Goal: Task Accomplishment & Management: Manage account settings

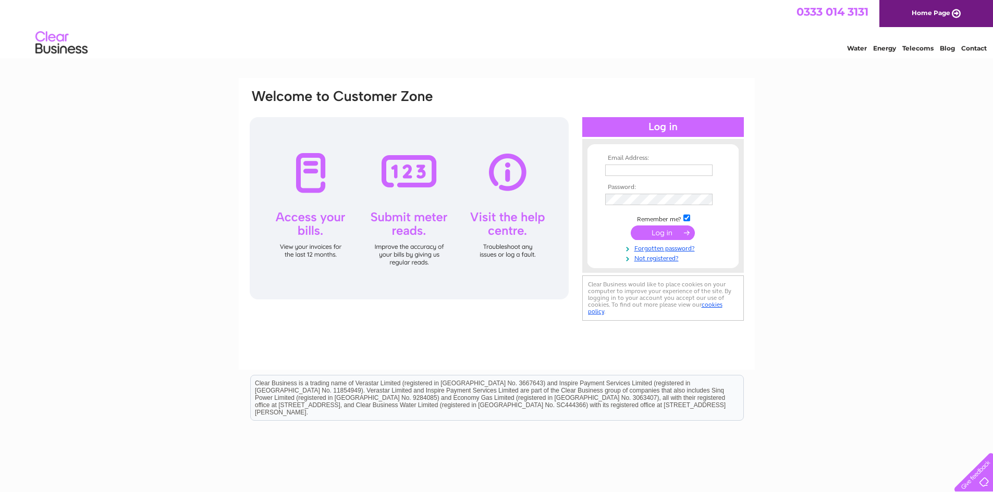
type input "graeme@northcote-services.co.uk"
click at [671, 233] on input "submit" at bounding box center [663, 233] width 64 height 15
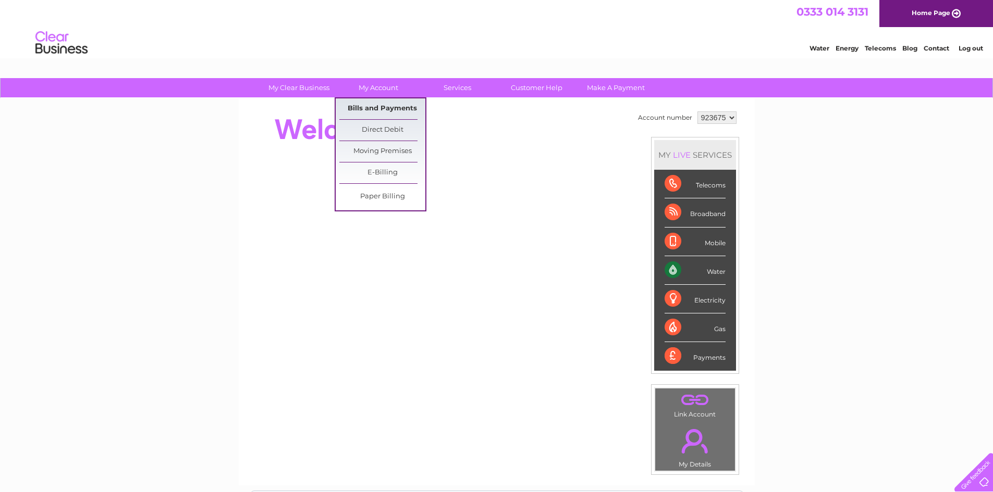
click at [390, 105] on link "Bills and Payments" at bounding box center [382, 108] width 86 height 21
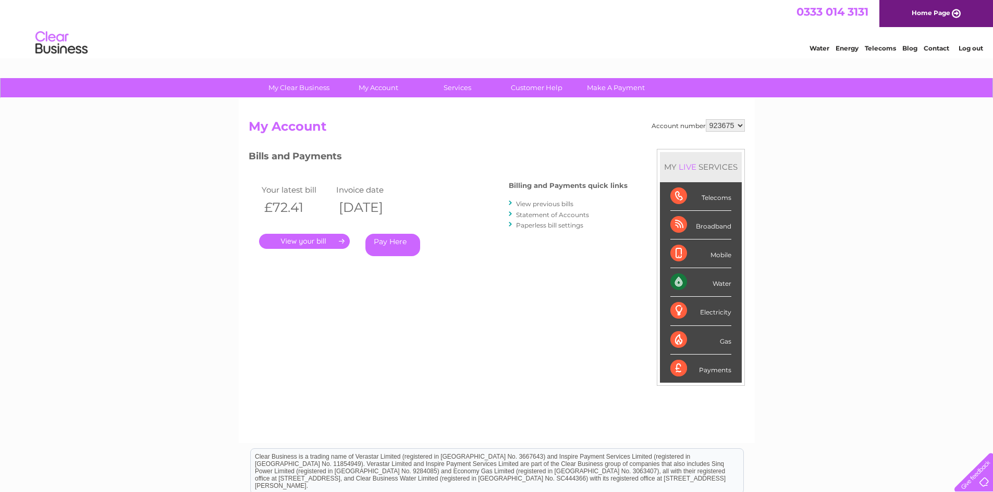
click at [537, 205] on link "View previous bills" at bounding box center [544, 204] width 57 height 8
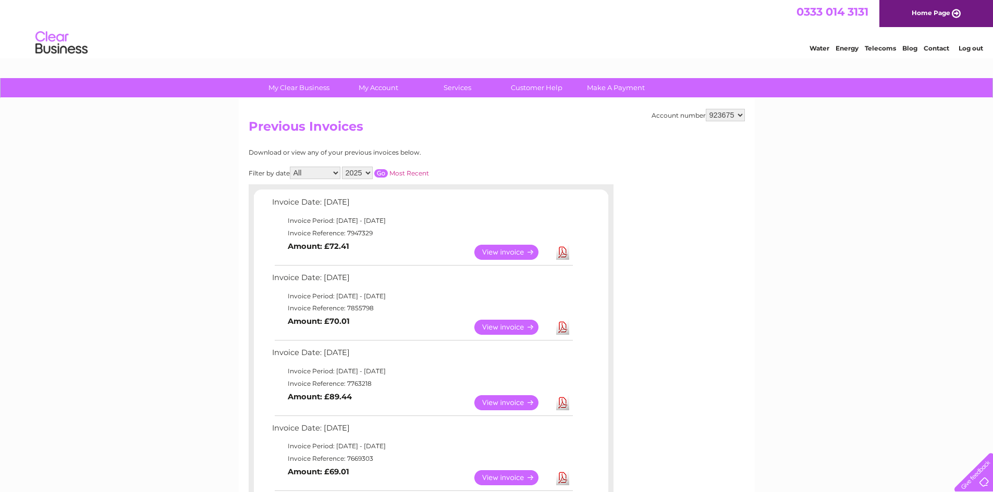
click at [564, 327] on link "Download" at bounding box center [562, 327] width 13 height 15
click at [978, 50] on link "Log out" at bounding box center [970, 48] width 24 height 8
